Goal: Find specific page/section: Find specific page/section

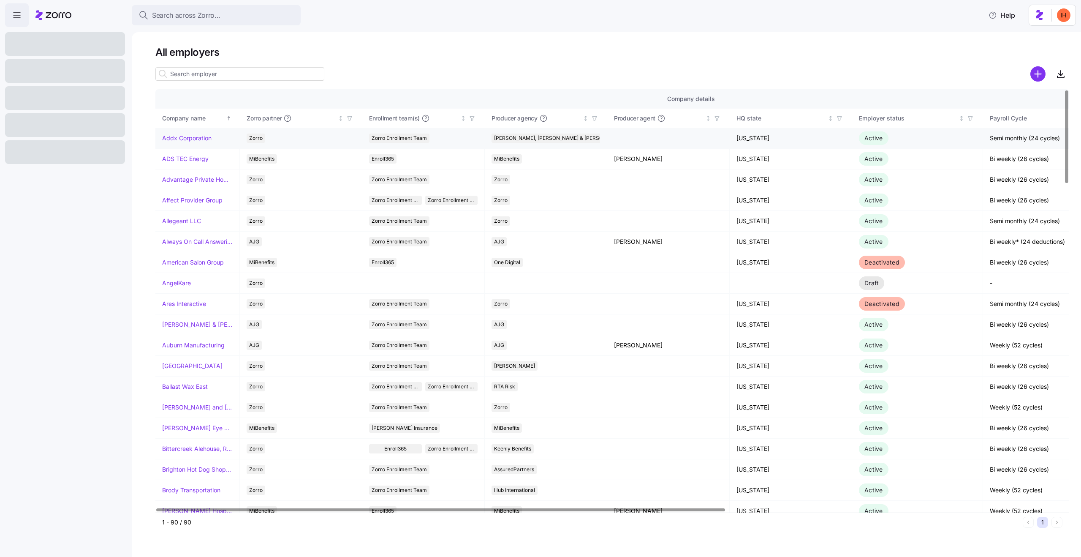
click at [185, 139] on link "Addx Corporation" at bounding box center [186, 138] width 49 height 8
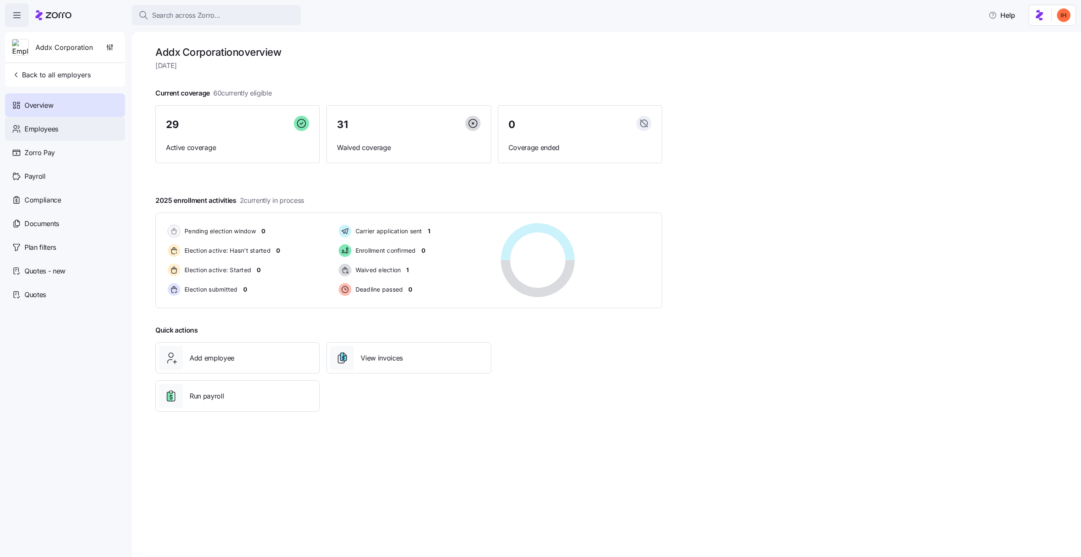
click at [54, 130] on span "Employees" at bounding box center [41, 129] width 34 height 11
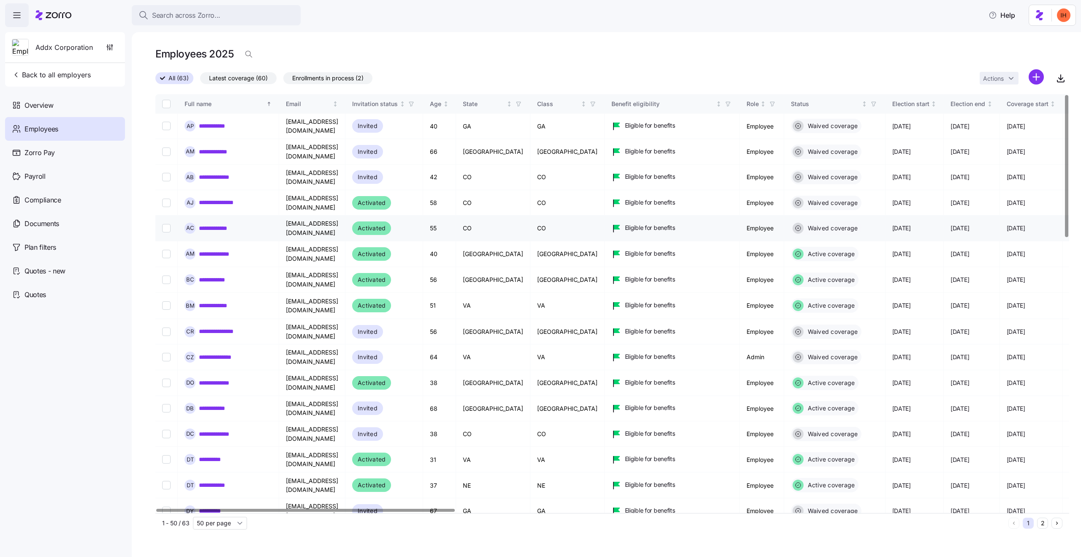
click at [203, 224] on link "**********" at bounding box center [220, 228] width 43 height 8
